Goal: Task Accomplishment & Management: Manage account settings

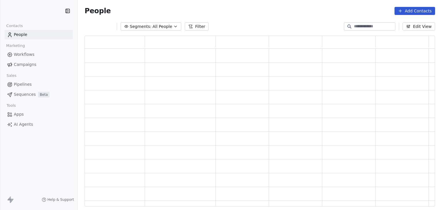
scroll to position [166, 346]
click at [39, 11] on html "3388 Films Contacts People Marketing Workflows Campaigns Sales Pipelines Sequen…" at bounding box center [221, 105] width 442 height 210
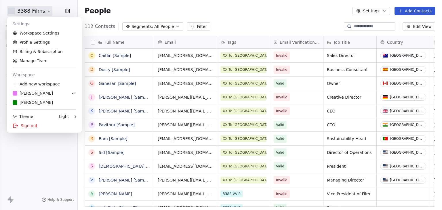
scroll to position [180, 360]
click at [39, 33] on link "Workspace Settings" at bounding box center [44, 32] width 70 height 9
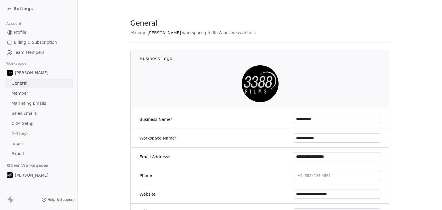
click at [37, 102] on span "Marketing Emails" at bounding box center [29, 103] width 35 height 6
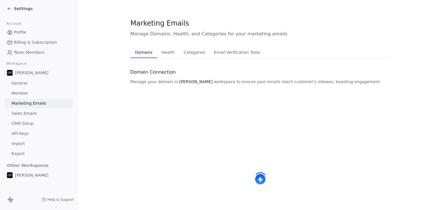
click at [214, 53] on span "Email Verification Tools" at bounding box center [236, 52] width 51 height 8
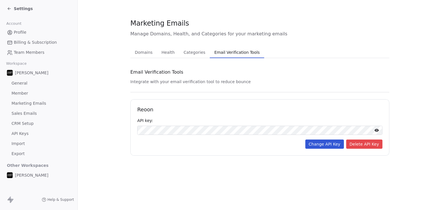
click at [9, 9] on icon at bounding box center [9, 9] width 3 height 0
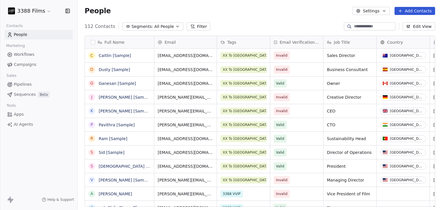
scroll to position [180, 360]
click at [151, 8] on div "People Settings Add Contacts" at bounding box center [260, 11] width 350 height 8
click at [23, 13] on html "3388 Films Contacts People Marketing Workflows Campaigns Sales Pipelines Sequen…" at bounding box center [221, 105] width 442 height 210
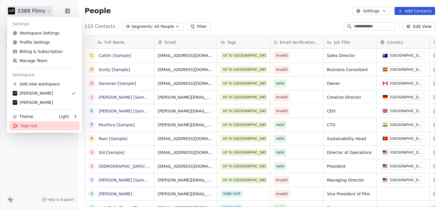
click at [26, 127] on div "Sign out" at bounding box center [44, 125] width 70 height 9
